Goal: Transaction & Acquisition: Obtain resource

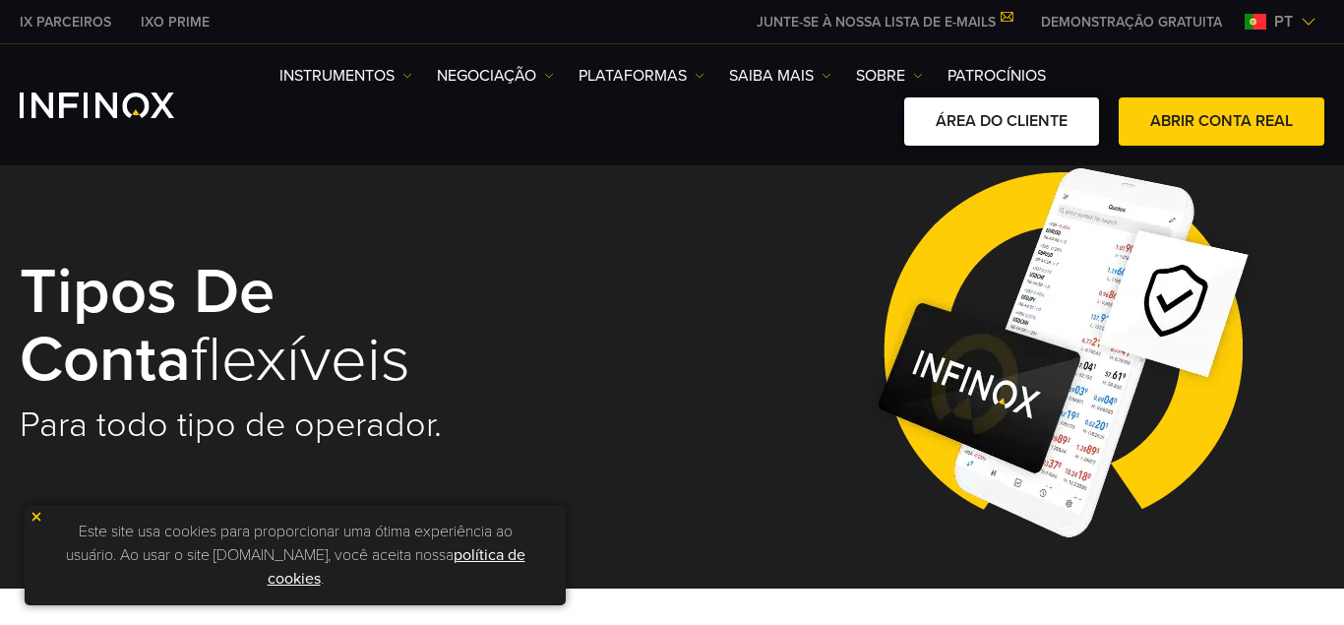
click at [986, 126] on link "ÁREA DO CLIENTE" at bounding box center [1001, 121] width 195 height 48
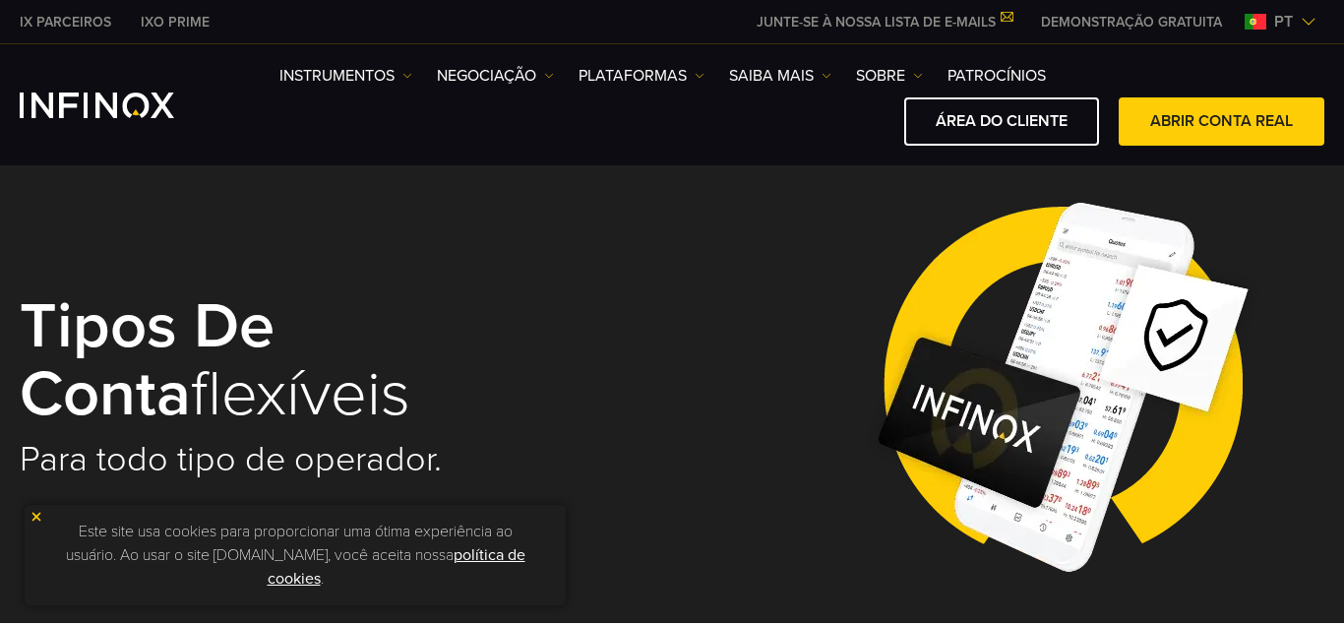
click at [1163, 116] on link "ABRIR CONTA REAL" at bounding box center [1222, 121] width 206 height 48
click at [630, 69] on link "PLATAFORMAS" at bounding box center [642, 76] width 126 height 24
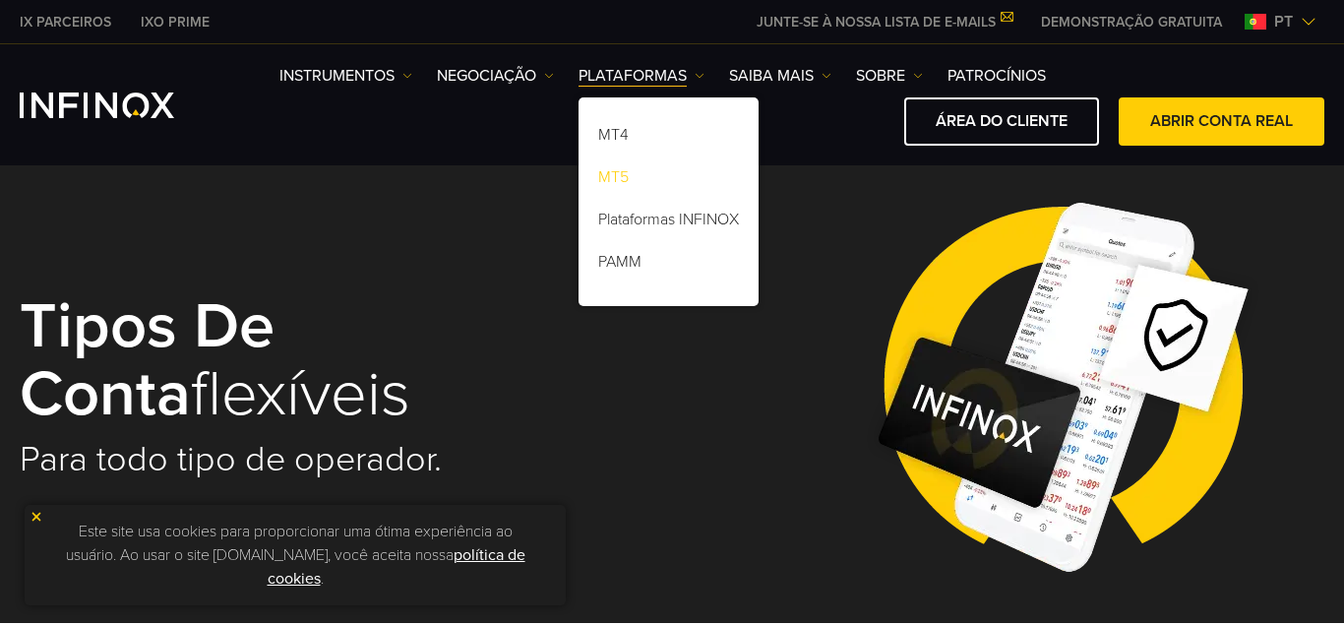
click at [603, 174] on link "MT5" at bounding box center [669, 180] width 180 height 42
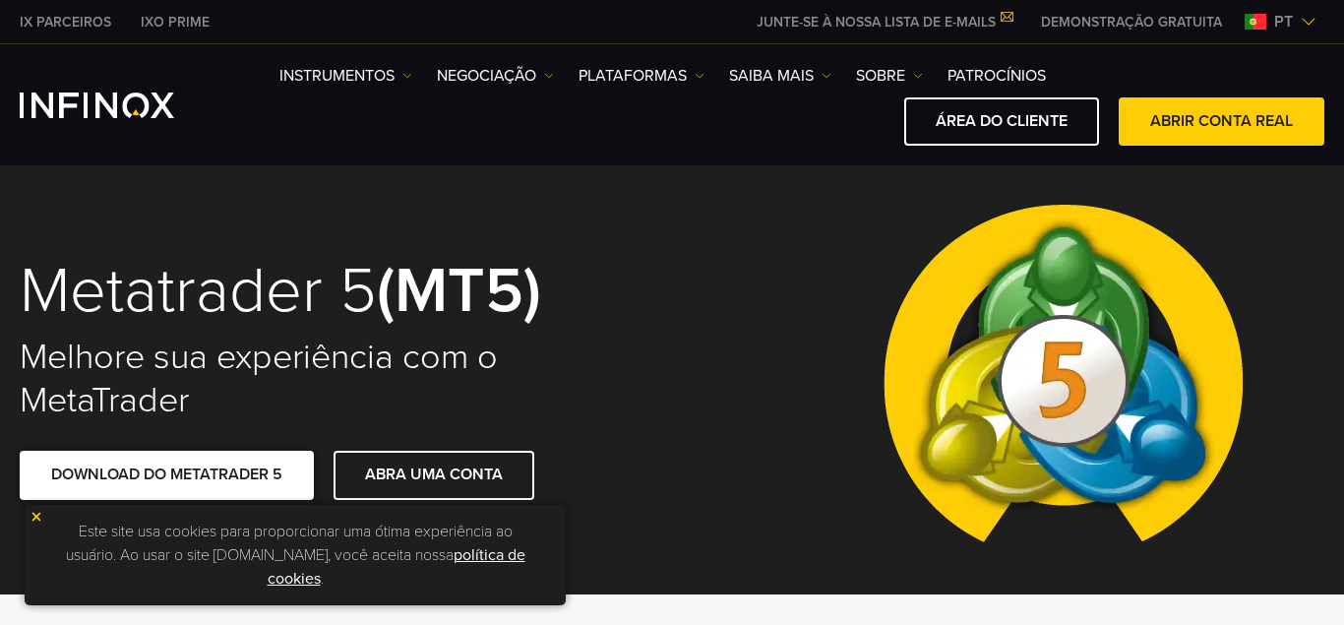
click at [185, 476] on link "DOWNLOAD DO METATRADER 5" at bounding box center [167, 475] width 294 height 48
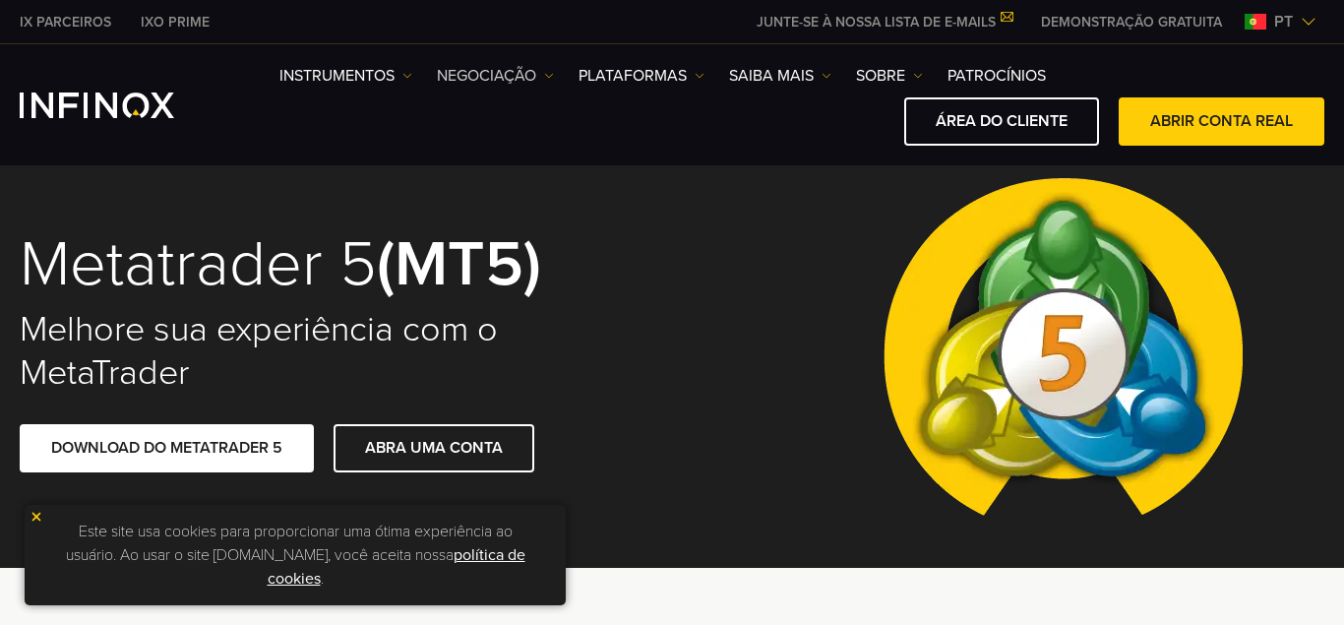
click at [537, 83] on link "NEGOCIAÇÃO" at bounding box center [495, 76] width 117 height 24
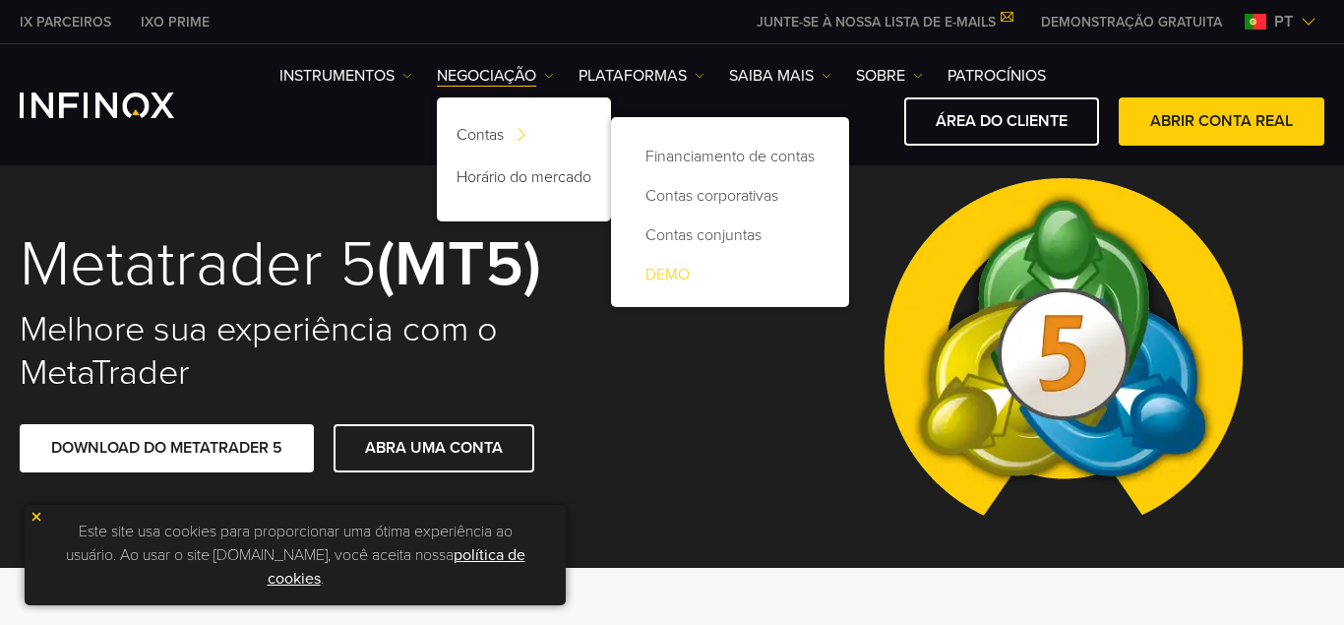
click at [683, 271] on link "DEMO" at bounding box center [730, 274] width 199 height 39
